Goal: Task Accomplishment & Management: Complete application form

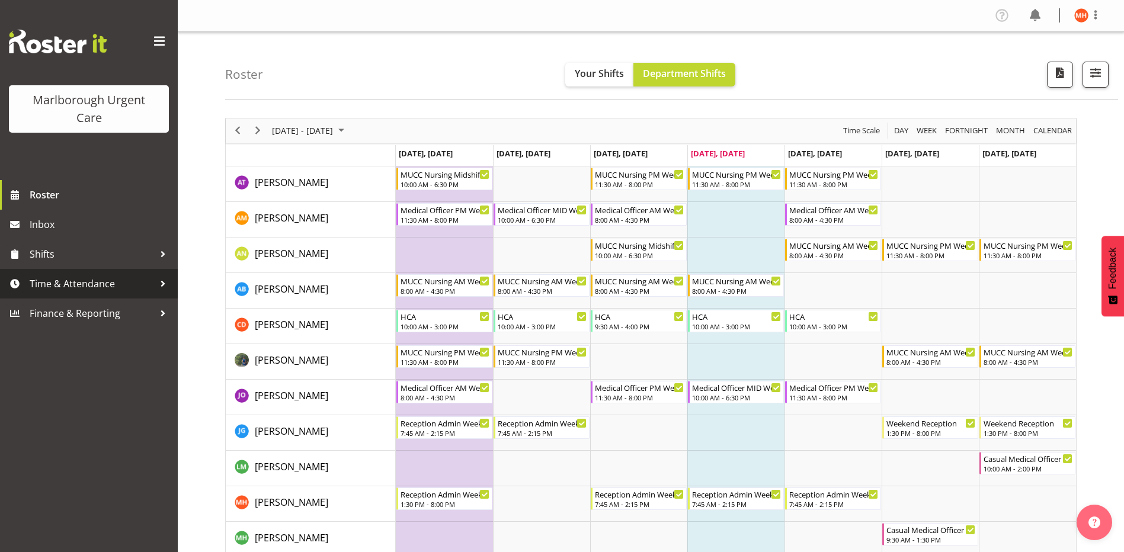
click at [70, 286] on span "Time & Attendance" at bounding box center [92, 284] width 124 height 18
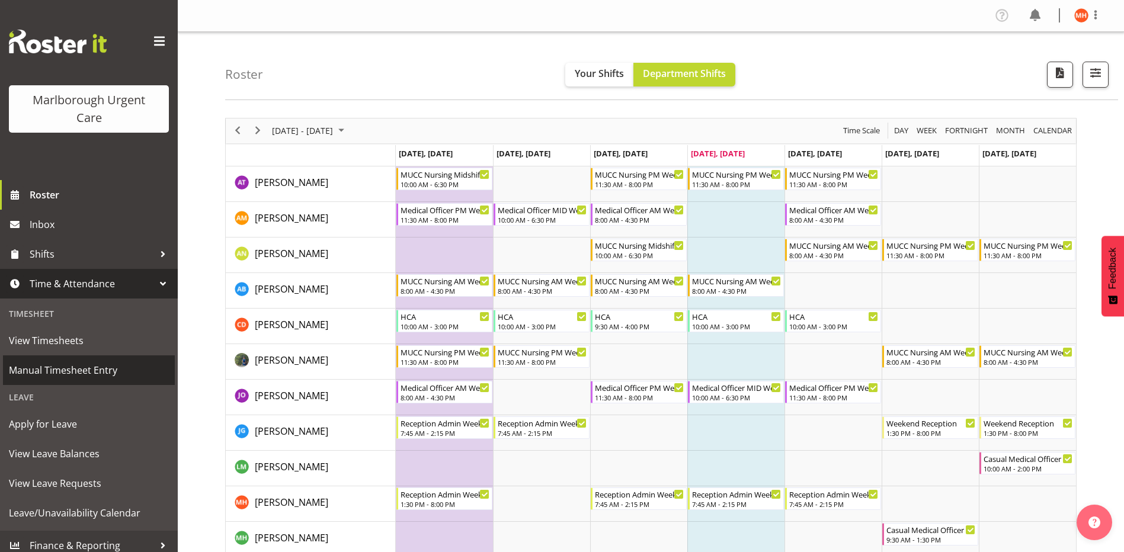
click at [52, 365] on span "Manual Timesheet Entry" at bounding box center [89, 370] width 160 height 18
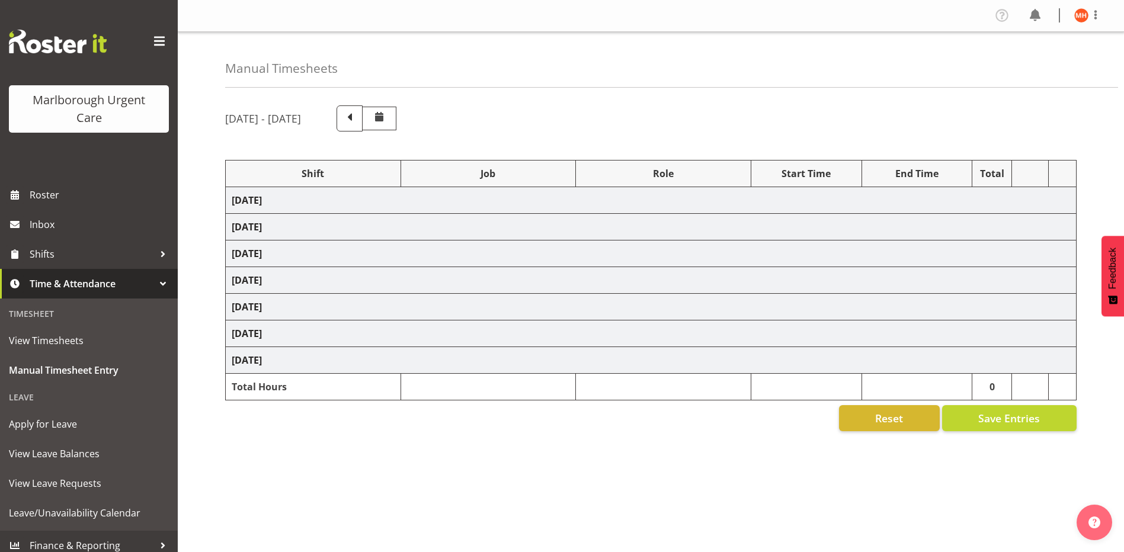
select select "81205"
select select "81204"
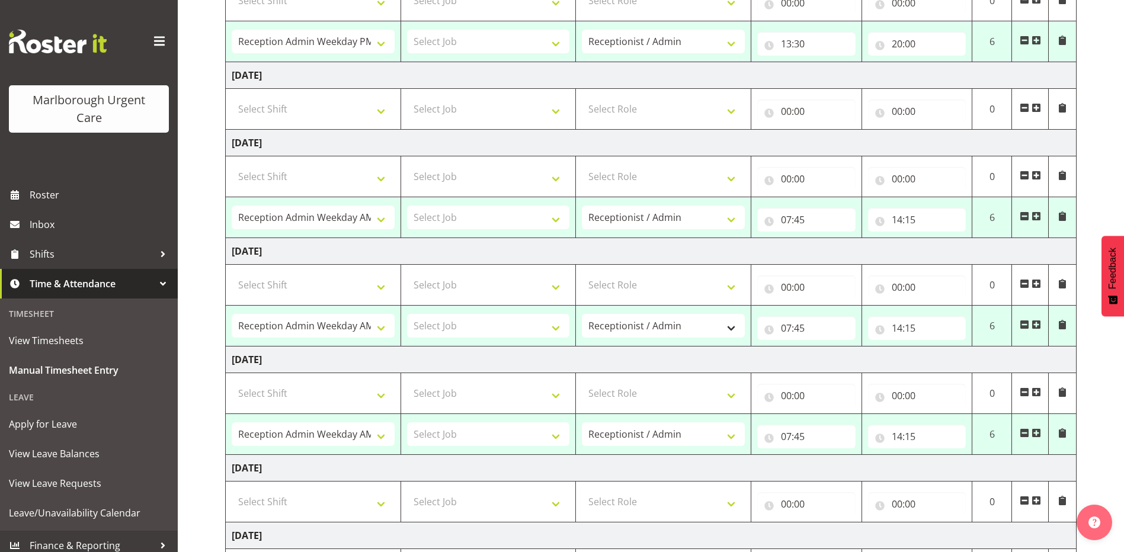
scroll to position [237, 0]
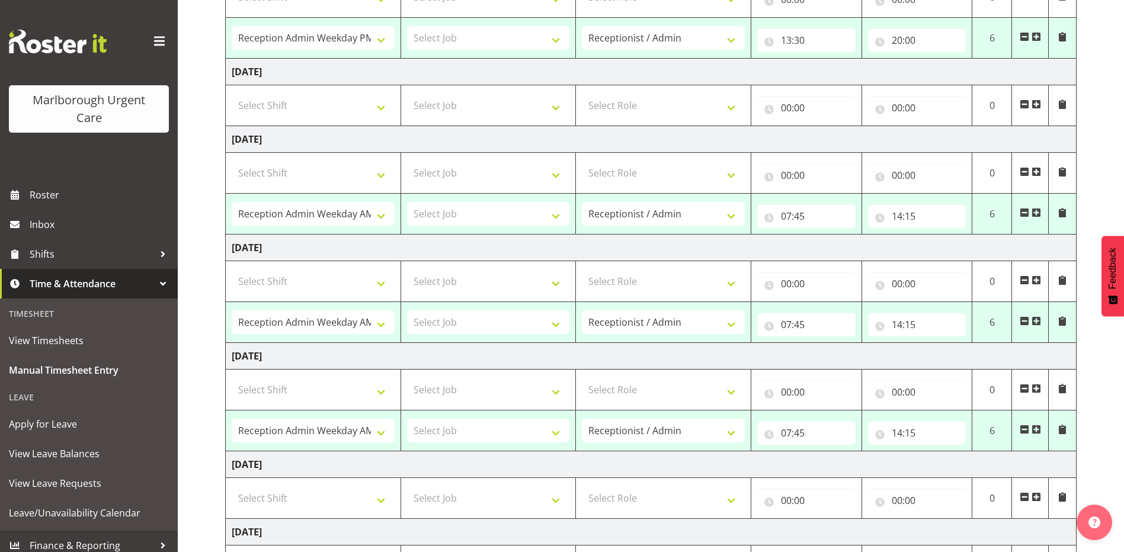
click at [1035, 214] on span at bounding box center [1035, 212] width 9 height 9
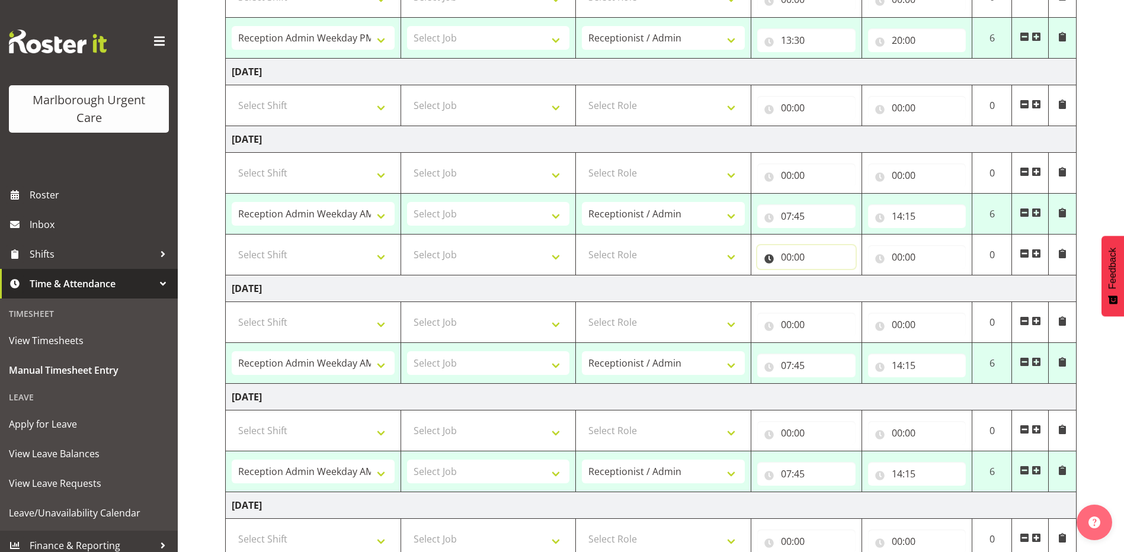
click at [796, 256] on input "00:00" at bounding box center [806, 257] width 98 height 24
click at [837, 287] on select "00 01 02 03 04 05 06 07 08 09 10 11 12 13 14 15 16 17 18 19 20 21 22 23" at bounding box center [838, 288] width 27 height 24
select select "14"
click at [825, 276] on select "00 01 02 03 04 05 06 07 08 09 10 11 12 13 14 15 16 17 18 19 20 21 22 23" at bounding box center [838, 288] width 27 height 24
type input "14:00"
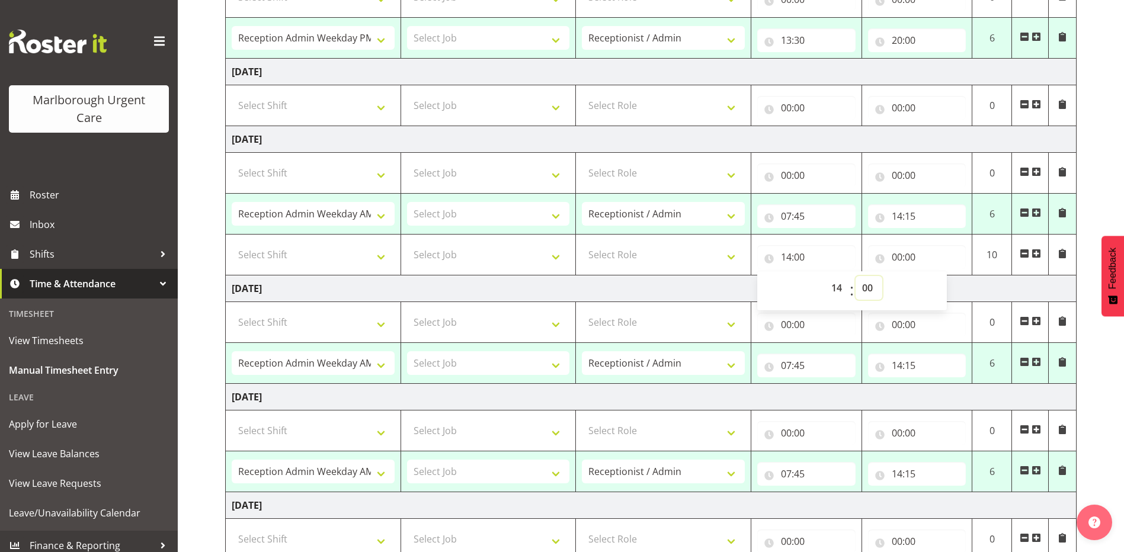
click at [864, 287] on select "00 01 02 03 04 05 06 07 08 09 10 11 12 13 14 15 16 17 18 19 20 21 22 23 24 25 2…" at bounding box center [868, 288] width 27 height 24
select select "15"
click at [855, 276] on select "00 01 02 03 04 05 06 07 08 09 10 11 12 13 14 15 16 17 18 19 20 21 22 23 24 25 2…" at bounding box center [868, 288] width 27 height 24
type input "14:15"
click at [902, 256] on input "00:00" at bounding box center [917, 257] width 98 height 24
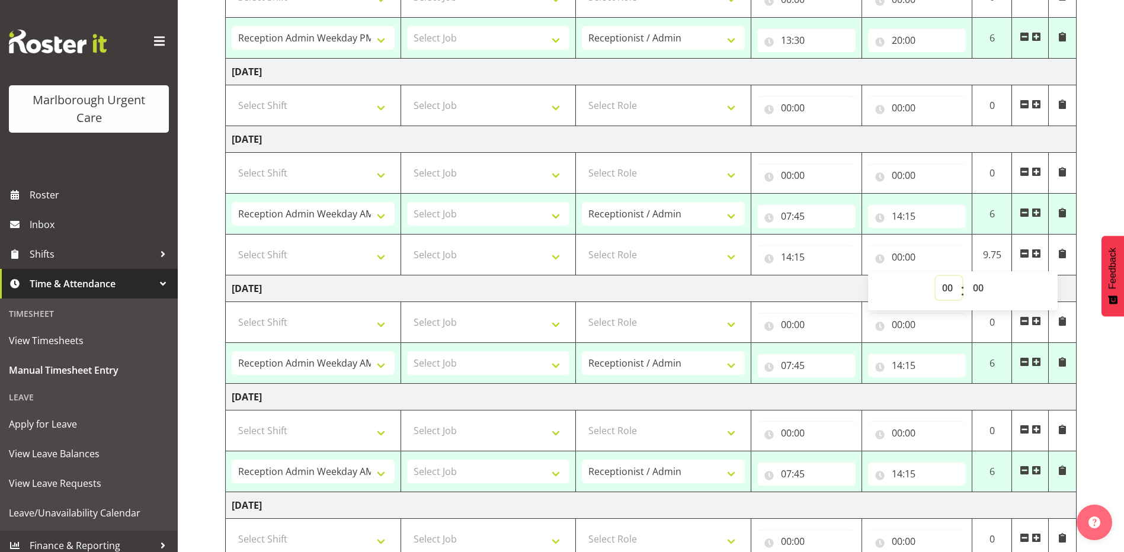
click at [946, 288] on select "00 01 02 03 04 05 06 07 08 09 10 11 12 13 14 15 16 17 18 19 20 21 22 23" at bounding box center [948, 288] width 27 height 24
select select "16"
click at [935, 276] on select "00 01 02 03 04 05 06 07 08 09 10 11 12 13 14 15 16 17 18 19 20 21 22 23" at bounding box center [948, 288] width 27 height 24
type input "16:00"
click at [1081, 259] on div "September 22nd - September 28th 2025 Shift Job Role Start Time End Time Total M…" at bounding box center [674, 277] width 899 height 834
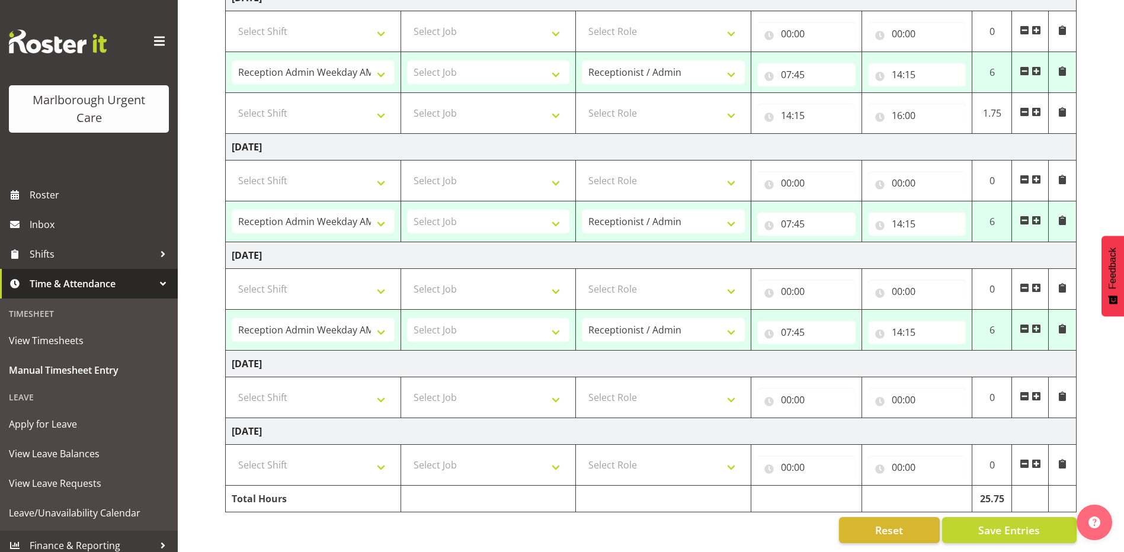
scroll to position [387, 0]
click at [1005, 522] on span "Save Entries" at bounding box center [1009, 529] width 62 height 15
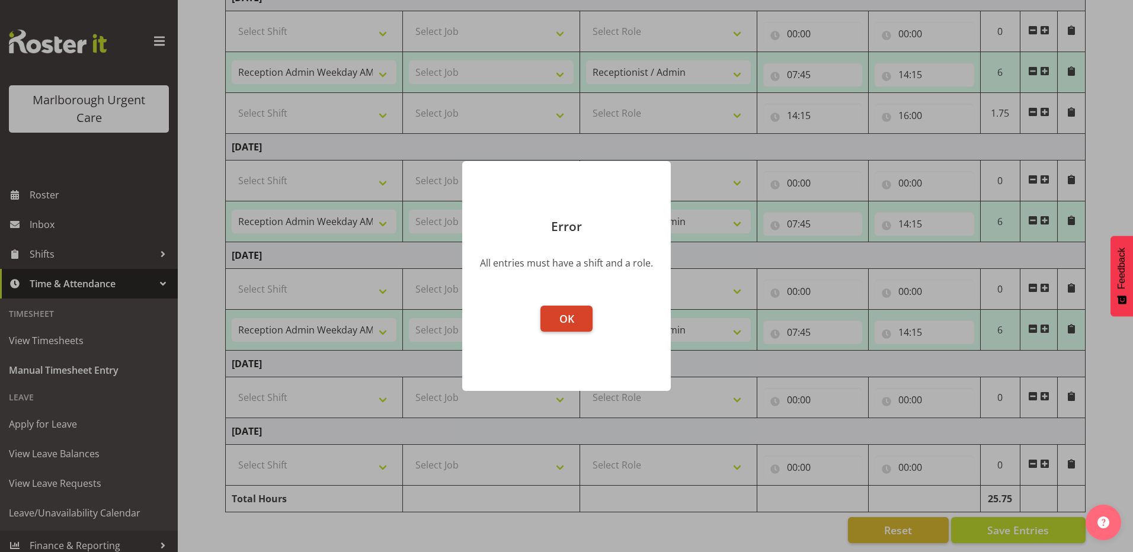
click at [565, 315] on span "OK" at bounding box center [566, 319] width 15 height 14
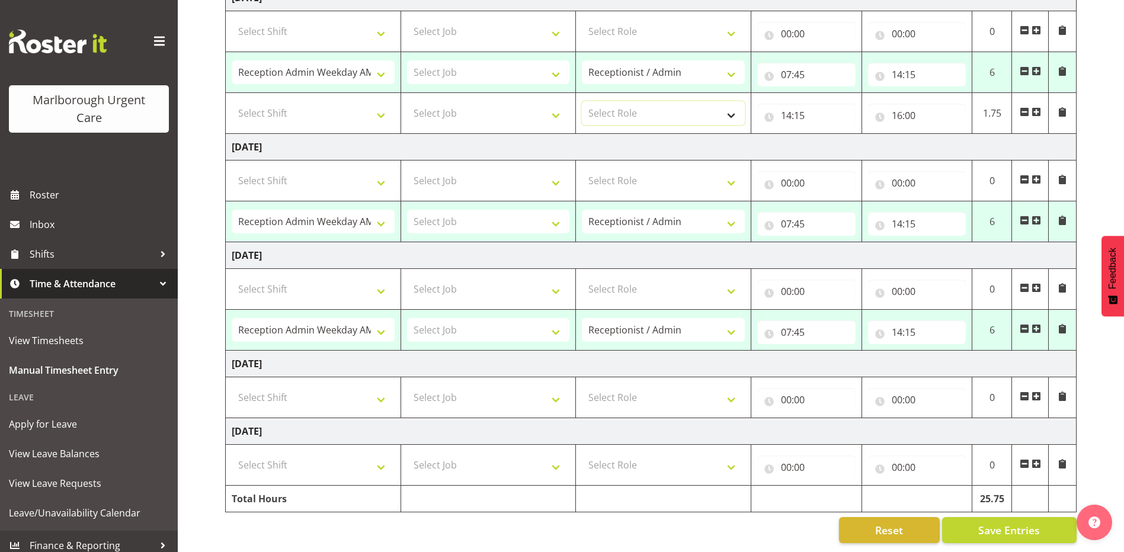
click at [730, 105] on select "Select Role Receptionist / Admin Weekend Receptionist" at bounding box center [663, 113] width 163 height 24
select select "1558"
click at [582, 101] on select "Select Role Receptionist / Admin Weekend Receptionist" at bounding box center [663, 113] width 163 height 24
click at [381, 108] on select "Select Shift Casual Addition Casual Addition Casual Medical Officer Addition Ca…" at bounding box center [313, 113] width 163 height 24
select select "81204"
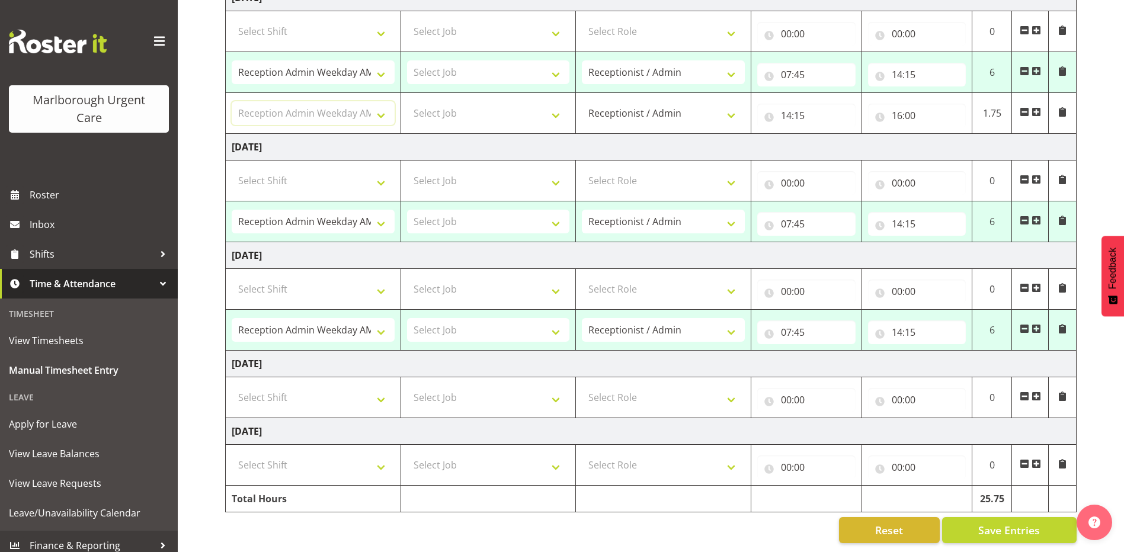
click at [232, 101] on select "Select Shift Casual Addition Casual Addition Casual Medical Officer Addition Ca…" at bounding box center [313, 113] width 163 height 24
click at [1031, 522] on span "Save Entries" at bounding box center [1009, 529] width 62 height 15
select select "81205"
type input "13:30"
type input "20:00"
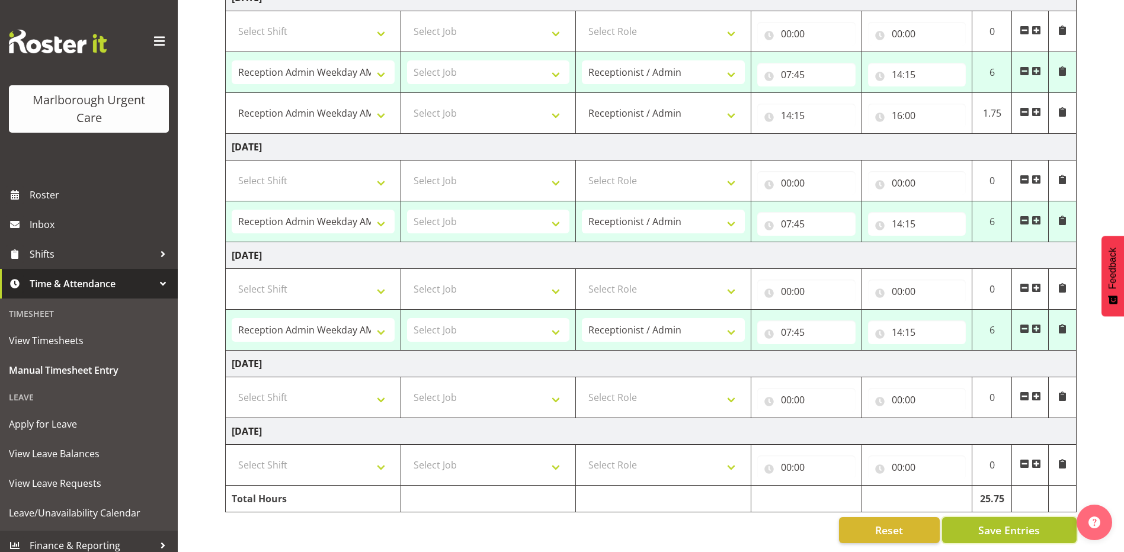
select select "81204"
type input "07:45"
type input "14:15"
type input "16:00"
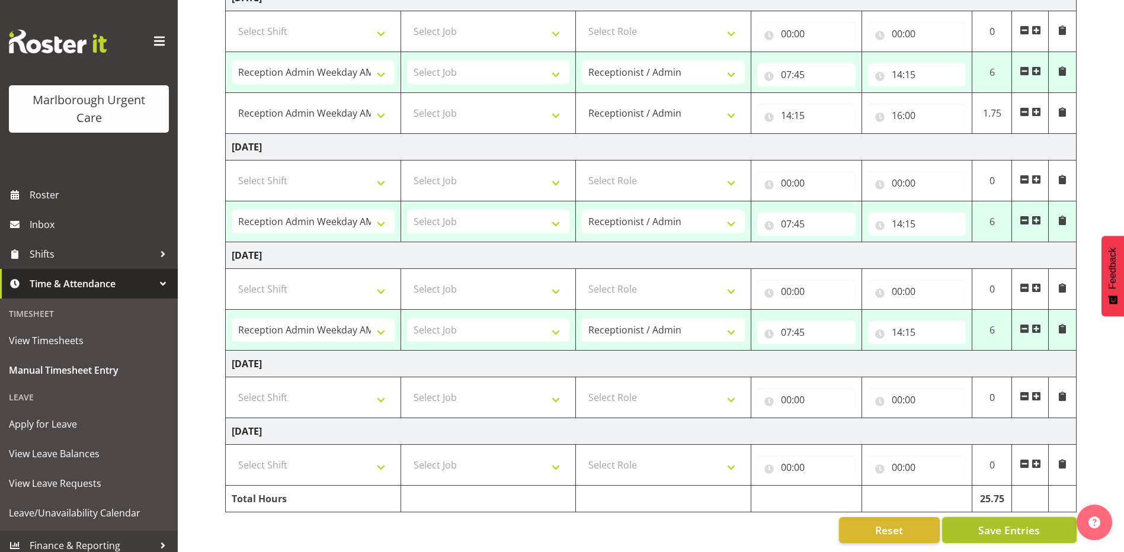
select select "81204"
type input "07:45"
type input "14:15"
select select "81204"
type input "07:45"
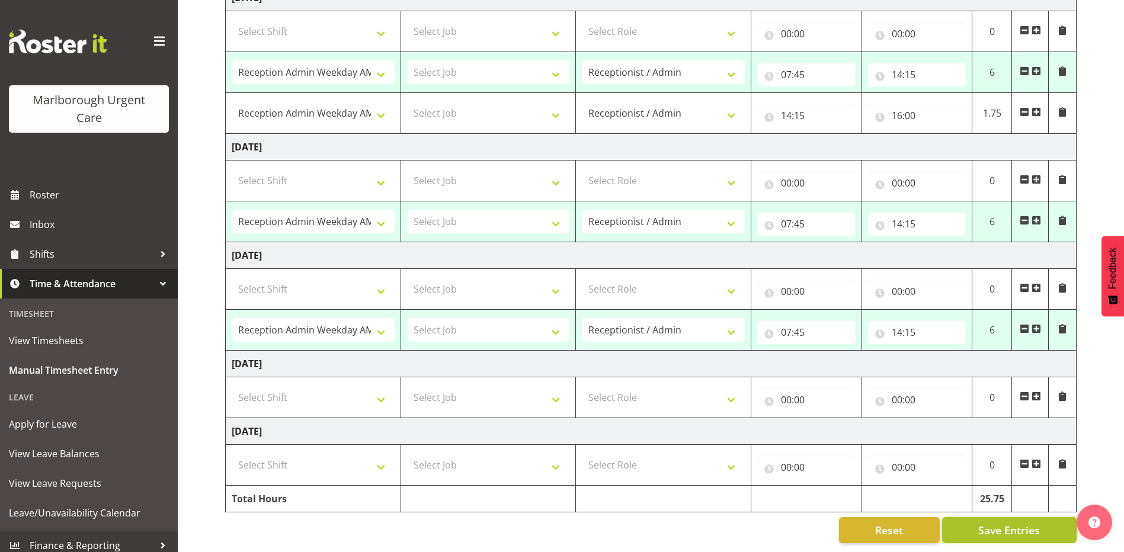
type input "14:15"
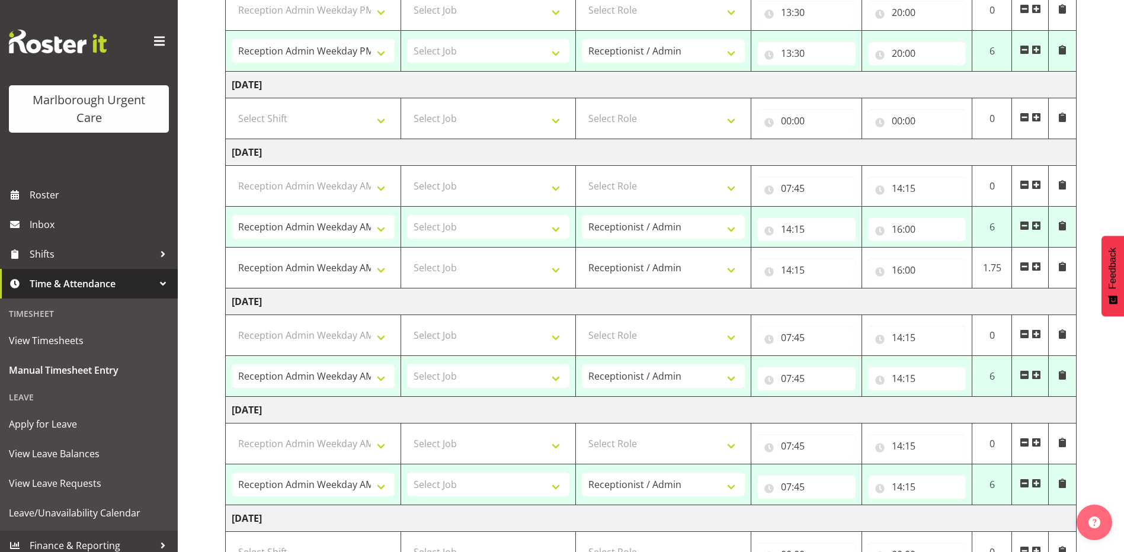
select select "81204"
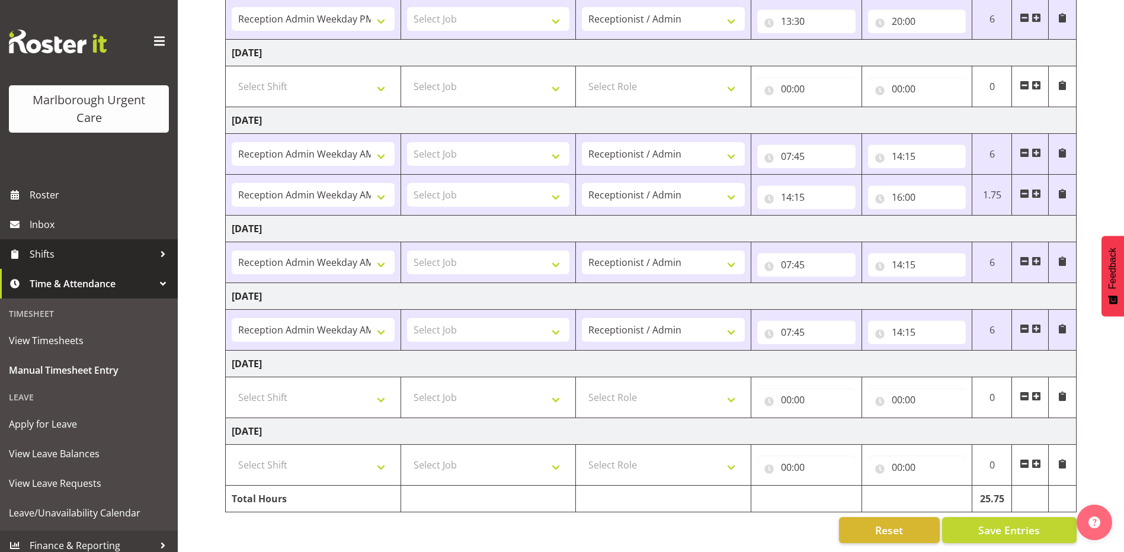
click at [46, 258] on span "Shifts" at bounding box center [92, 254] width 124 height 18
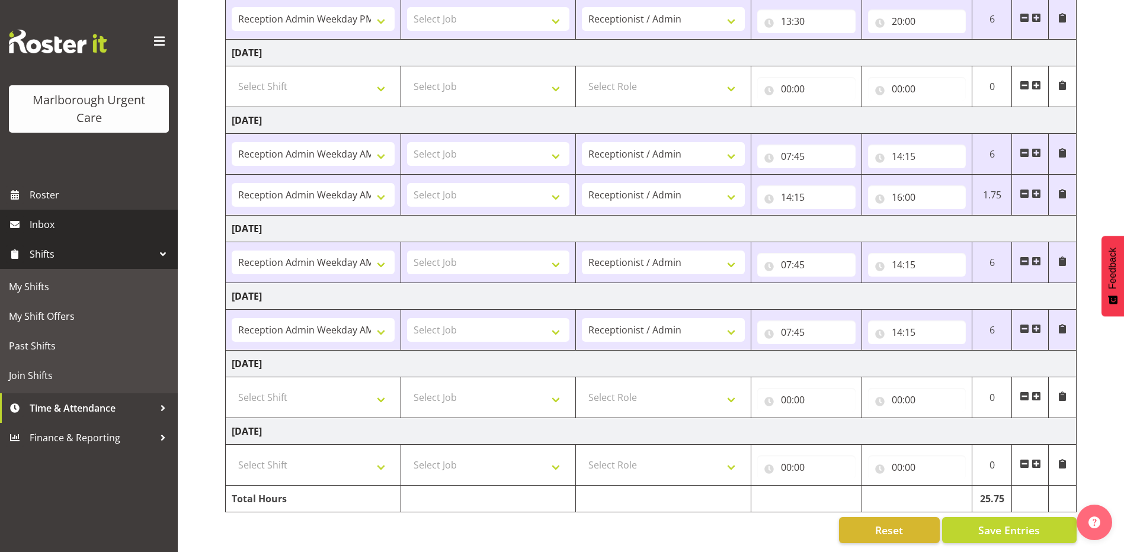
click at [45, 225] on span "Inbox" at bounding box center [101, 225] width 142 height 18
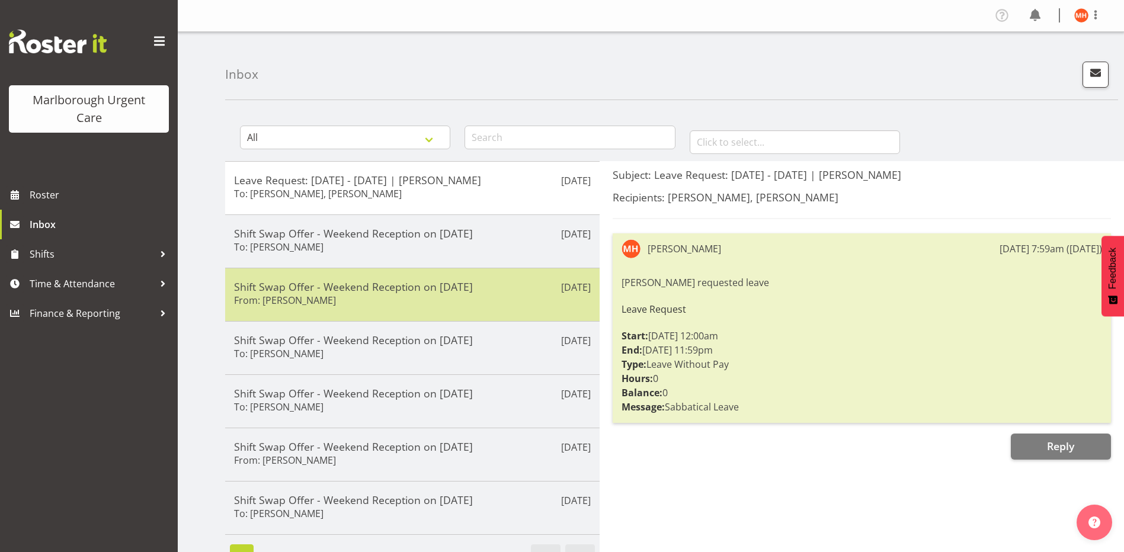
click at [331, 309] on div "[DATE] Shift Swap Offer - Weekend Reception on [DATE] From: [PERSON_NAME]" at bounding box center [412, 294] width 374 height 53
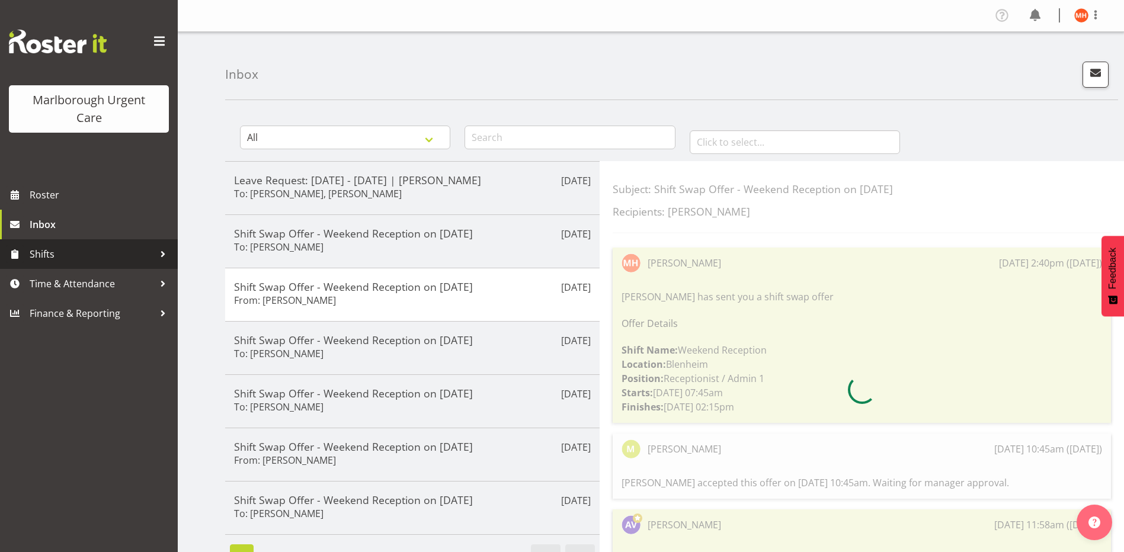
click at [43, 251] on span "Shifts" at bounding box center [92, 254] width 124 height 18
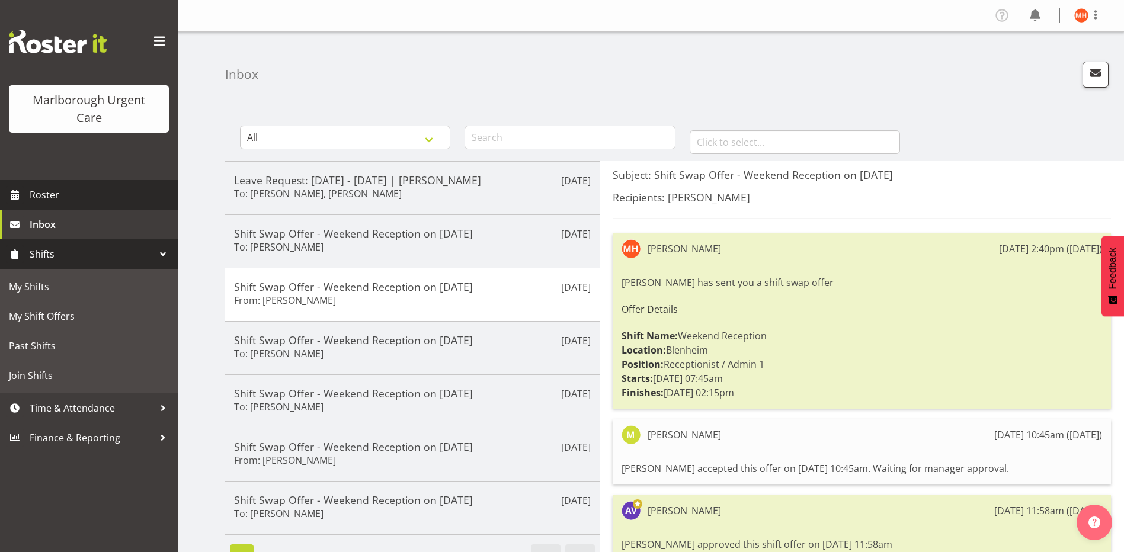
click at [37, 199] on span "Roster" at bounding box center [101, 195] width 142 height 18
